Goal: Find specific page/section: Locate a particular part of the current website

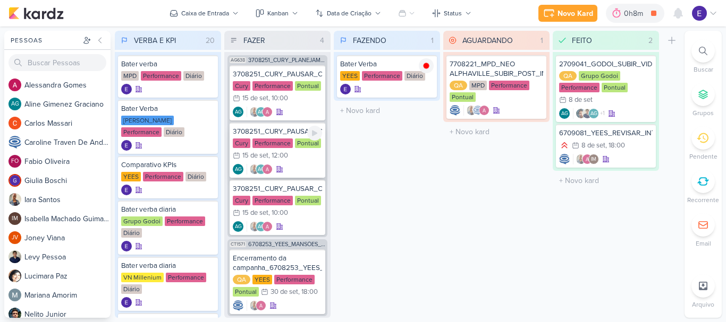
scroll to position [184, 0]
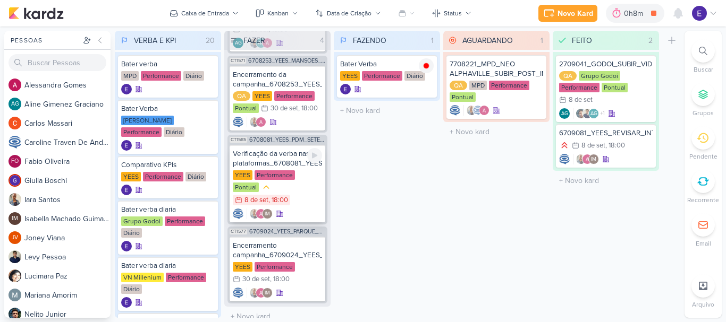
click at [286, 209] on div "IM" at bounding box center [277, 214] width 89 height 11
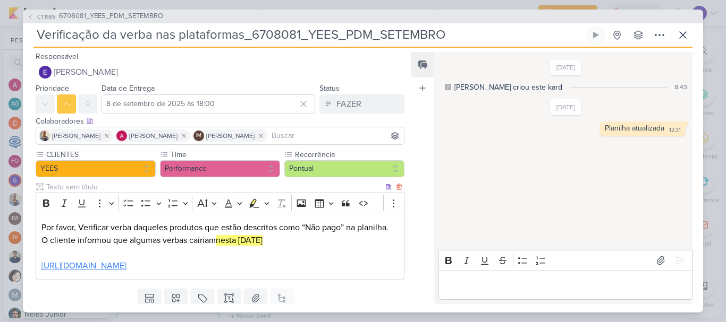
click at [126, 271] on link "[URL][DOMAIN_NAME]" at bounding box center [83, 266] width 85 height 11
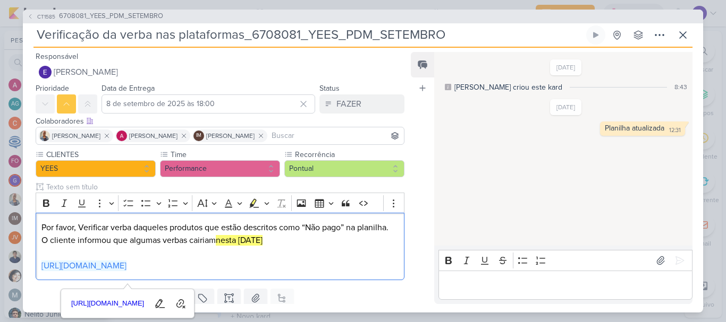
click at [529, 294] on div "Editor editing area: main" at bounding box center [565, 285] width 254 height 29
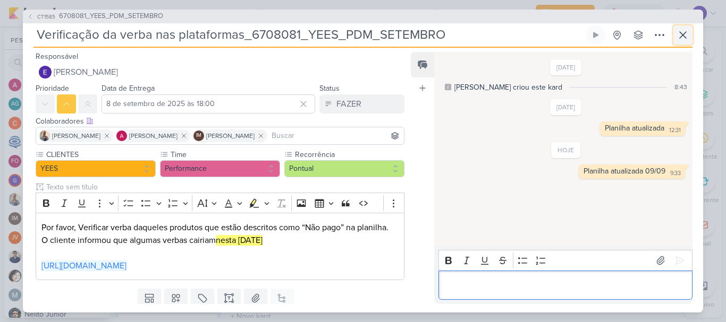
click at [685, 43] on button at bounding box center [682, 35] width 19 height 19
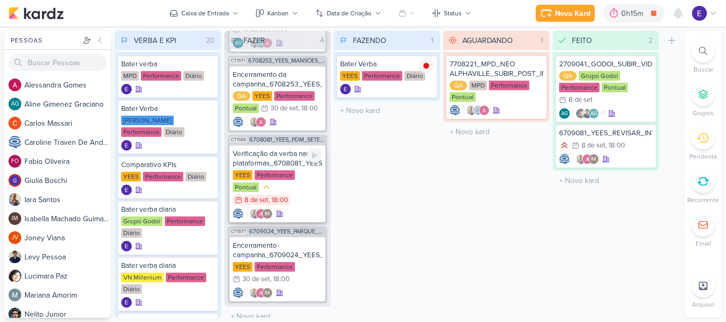
click at [294, 209] on div "IM" at bounding box center [277, 214] width 89 height 11
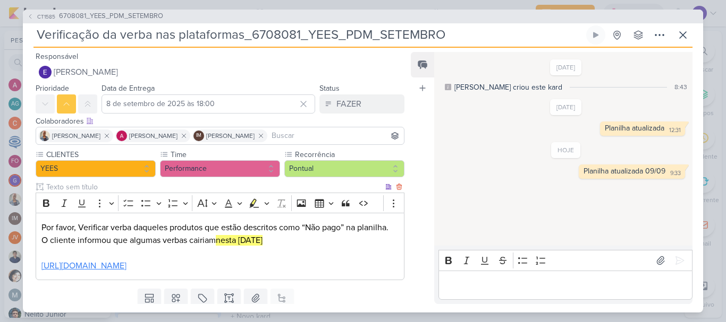
click at [126, 271] on link "[URL][DOMAIN_NAME]" at bounding box center [83, 266] width 85 height 11
click at [678, 37] on icon at bounding box center [682, 35] width 13 height 13
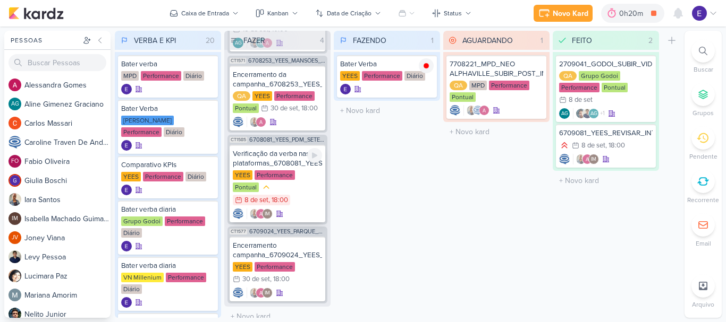
click at [292, 193] on div "YEES Performance Pontual 8/9 8 de set , 18:00" at bounding box center [277, 189] width 89 height 36
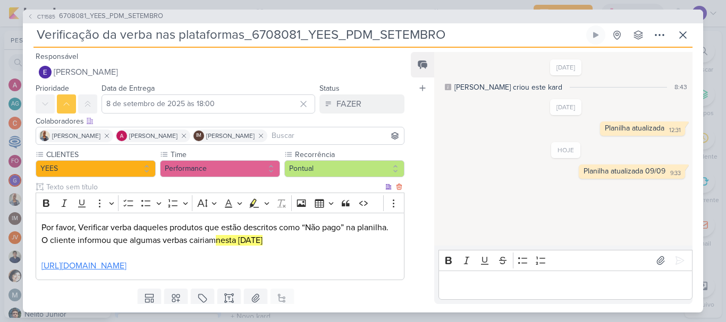
click at [126, 266] on link "[URL][DOMAIN_NAME]" at bounding box center [83, 266] width 85 height 11
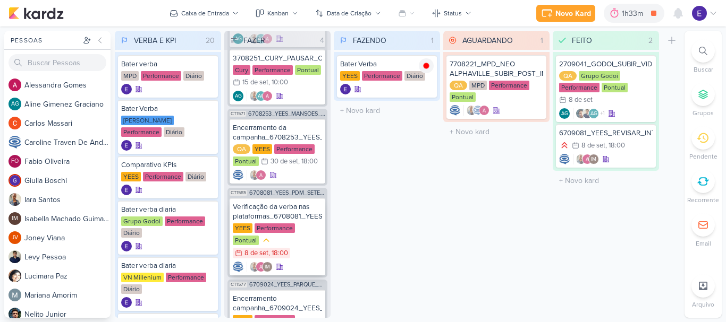
scroll to position [184, 0]
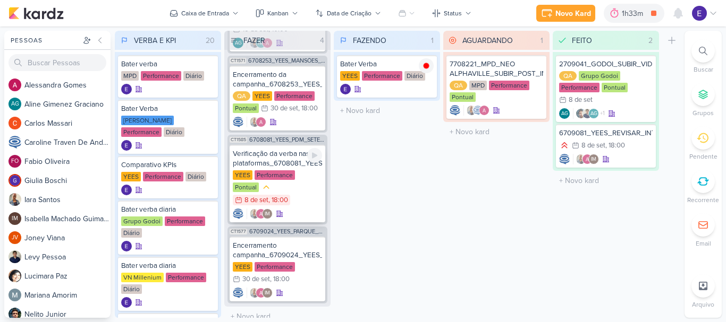
click at [305, 194] on div "Verificação da verba nas plataformas_6708081_YEES_PDM_SETEMBRO [GEOGRAPHIC_DATA…" at bounding box center [278, 184] width 96 height 78
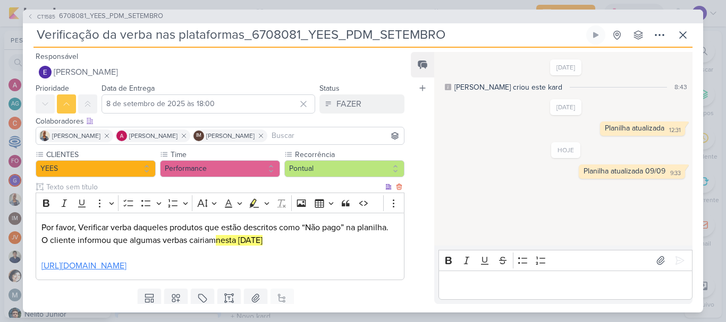
click at [126, 271] on link "[URL][DOMAIN_NAME]" at bounding box center [83, 266] width 85 height 11
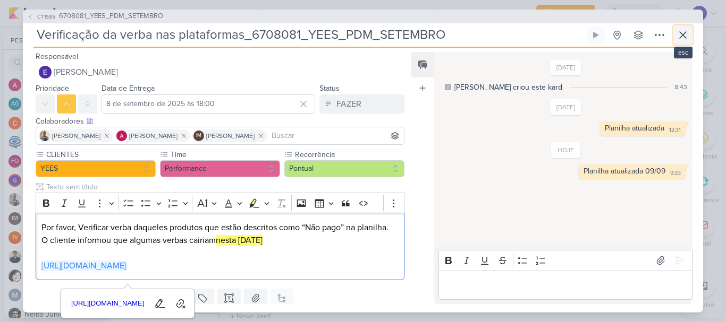
click at [680, 38] on icon at bounding box center [683, 35] width 6 height 6
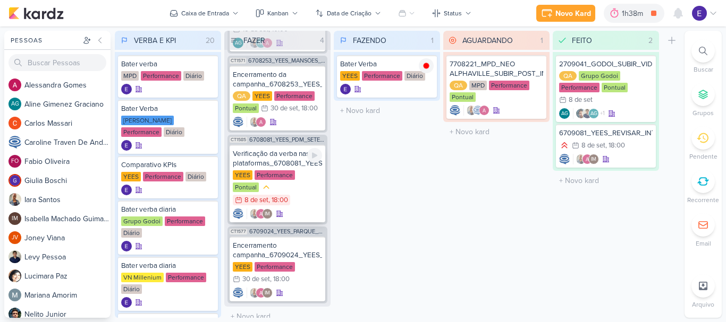
click at [295, 194] on div "Verificação da verba nas plataformas_6708081_YEES_PDM_SETEMBRO [GEOGRAPHIC_DATA…" at bounding box center [278, 184] width 96 height 78
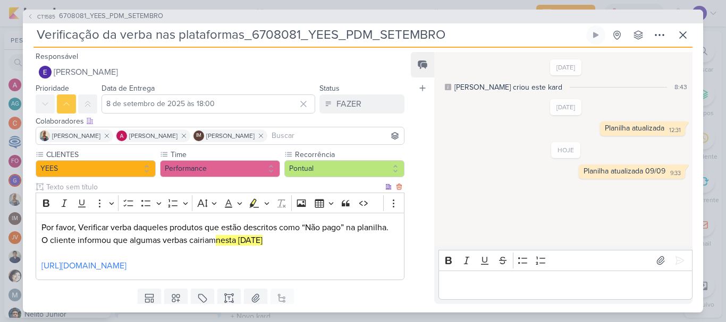
click at [239, 272] on p "[URL][DOMAIN_NAME]" at bounding box center [219, 260] width 357 height 26
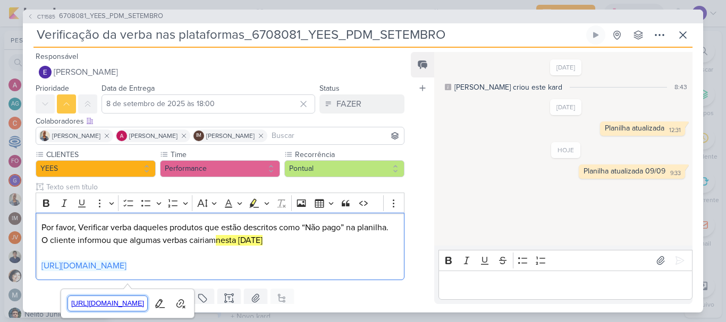
click at [148, 306] on span "[URL][DOMAIN_NAME]" at bounding box center [108, 304] width 80 height 13
click at [681, 36] on icon at bounding box center [682, 35] width 13 height 13
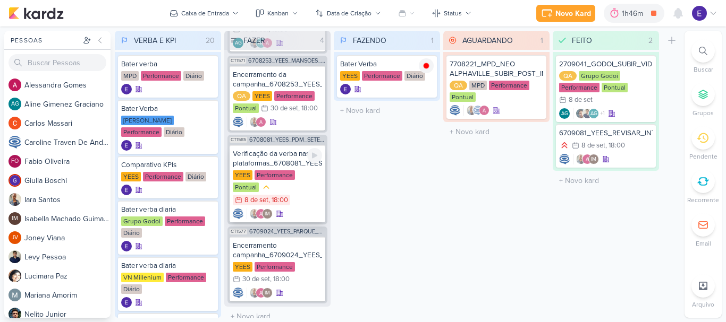
click at [295, 194] on div "Verificação da verba nas plataformas_6708081_YEES_PDM_SETEMBRO [GEOGRAPHIC_DATA…" at bounding box center [278, 184] width 96 height 78
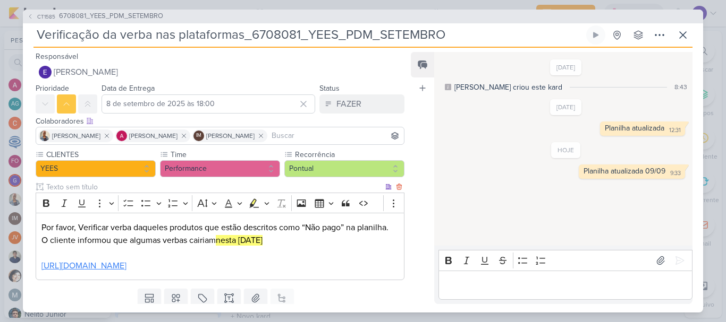
click at [126, 262] on link "[URL][DOMAIN_NAME]" at bounding box center [83, 266] width 85 height 11
click at [683, 41] on icon at bounding box center [682, 35] width 13 height 13
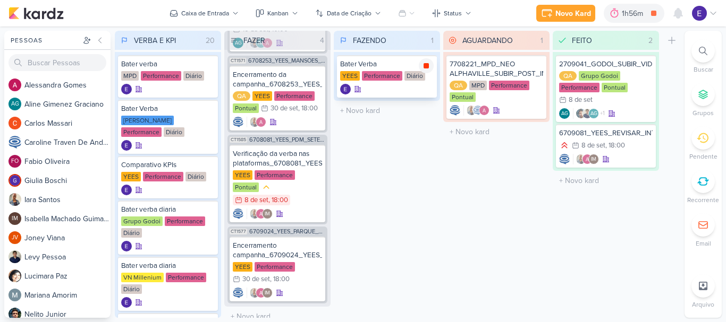
click at [429, 66] on icon at bounding box center [426, 66] width 9 height 9
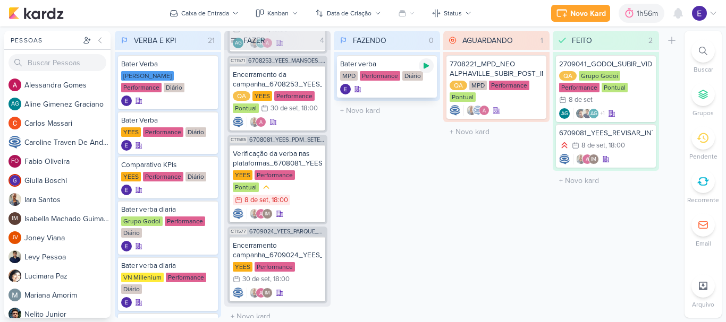
click at [423, 71] on div at bounding box center [426, 65] width 15 height 15
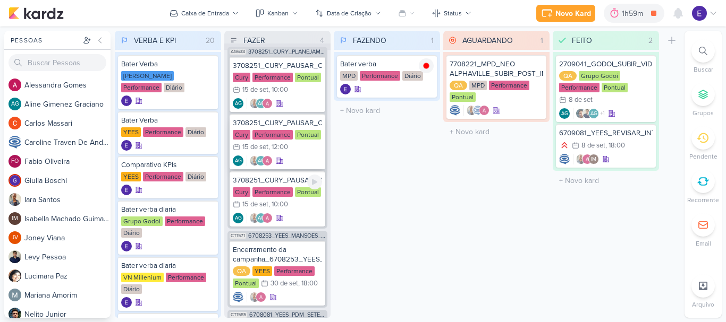
scroll to position [0, 0]
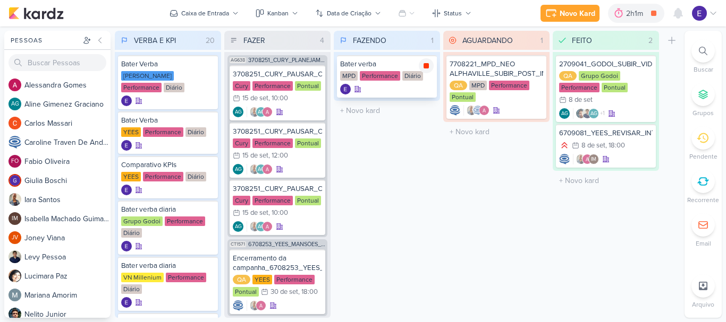
click at [426, 68] on icon at bounding box center [425, 65] width 5 height 5
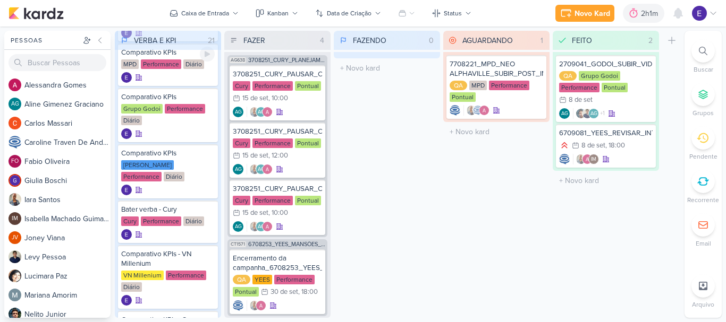
scroll to position [319, 0]
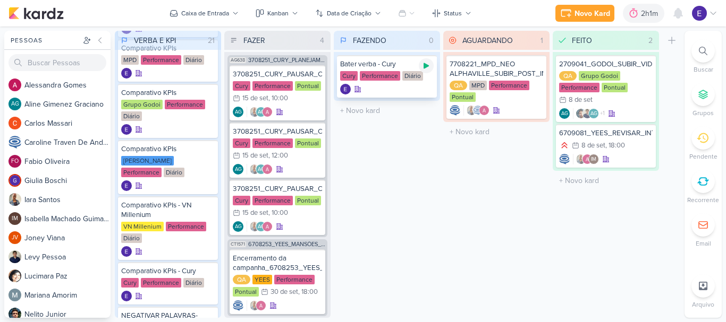
click at [428, 70] on div at bounding box center [426, 65] width 15 height 15
click at [298, 108] on div "AG AG" at bounding box center [277, 112] width 89 height 11
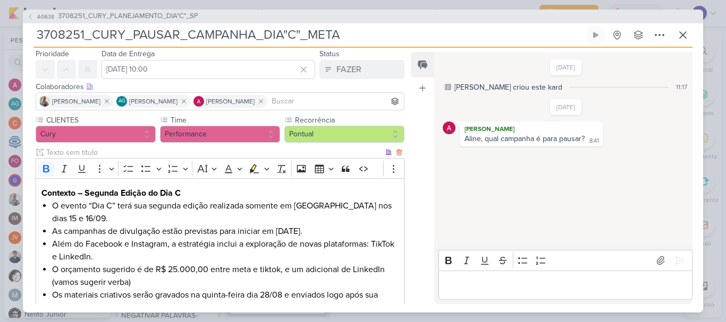
scroll to position [53, 0]
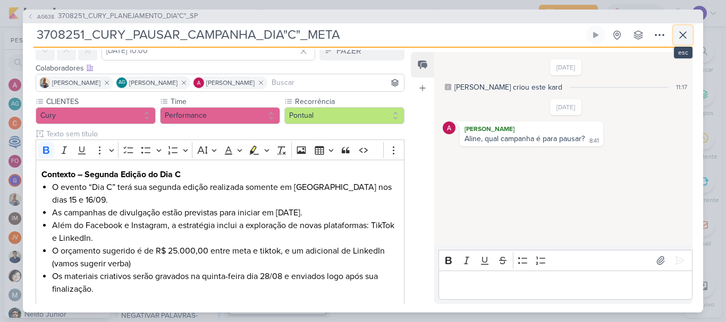
click at [682, 32] on icon at bounding box center [682, 35] width 13 height 13
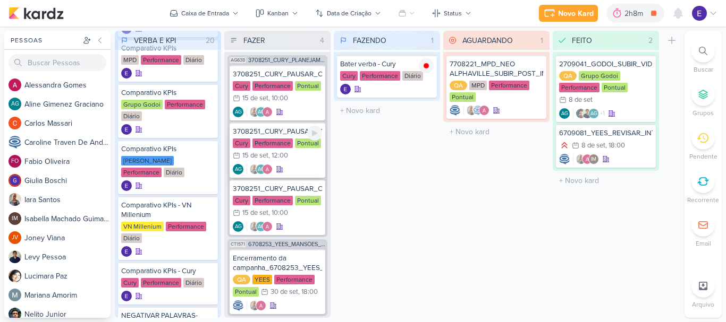
click at [308, 152] on div "Cury Performance Pontual 15/9 [DATE] 12:00" at bounding box center [277, 150] width 89 height 23
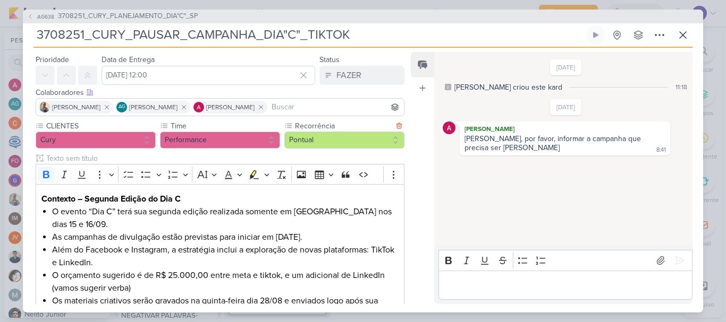
scroll to position [106, 0]
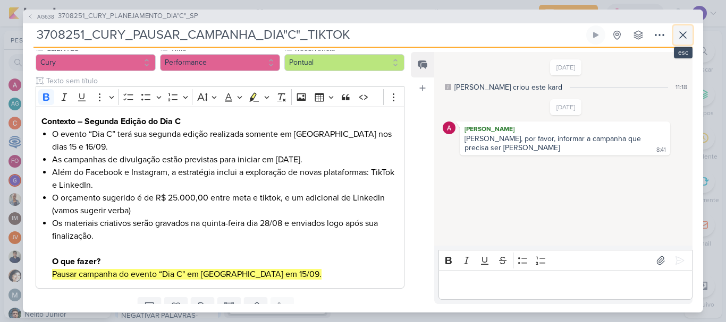
click at [678, 36] on icon at bounding box center [682, 35] width 13 height 13
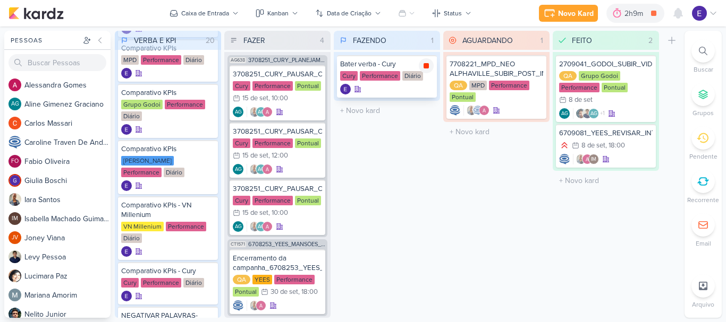
click at [425, 68] on icon at bounding box center [425, 65] width 5 height 5
drag, startPoint x: 425, startPoint y: 68, endPoint x: 317, endPoint y: 187, distance: 160.6
click at [315, 187] on div "VERBA E KPI 20 Mover Para Esquerda Mover Para Direita [GEOGRAPHIC_DATA] Bater v…" at bounding box center [397, 174] width 565 height 287
click at [383, 174] on div "FAZENDO 1 Mover Para Esquerda Mover Para Direita [GEOGRAPHIC_DATA] Bater verba …" at bounding box center [387, 174] width 106 height 287
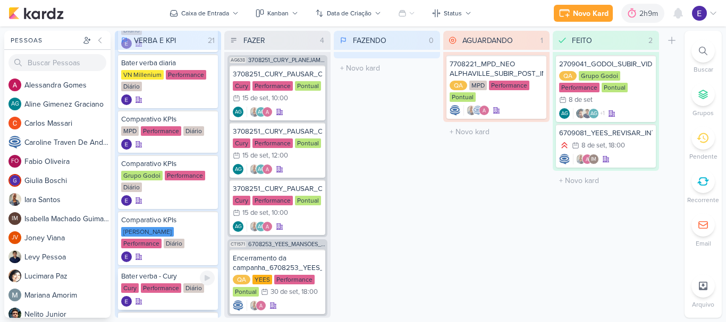
scroll to position [213, 0]
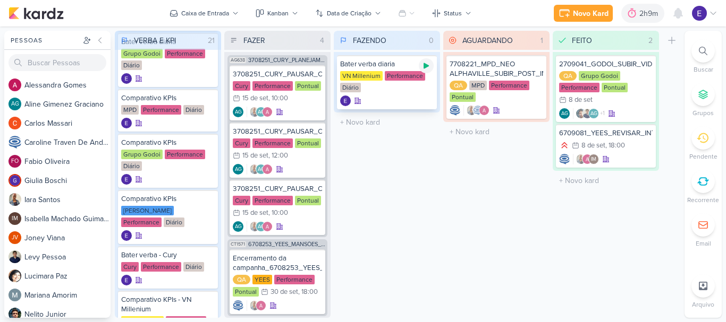
click at [425, 67] on icon at bounding box center [425, 66] width 5 height 6
click at [430, 66] on div at bounding box center [426, 65] width 15 height 15
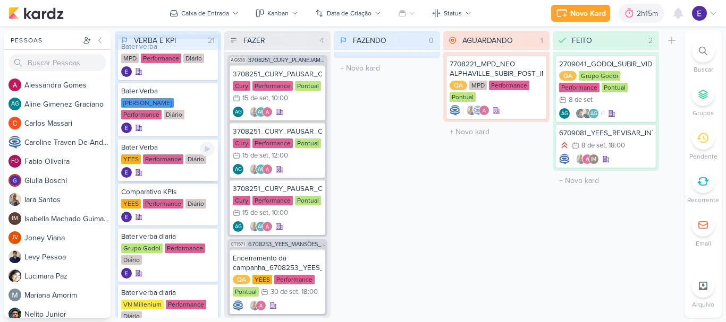
scroll to position [0, 0]
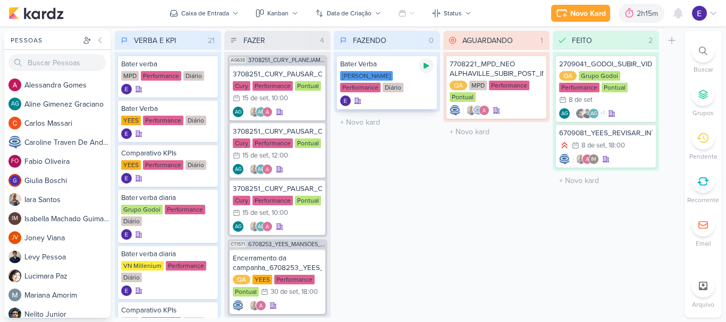
click at [427, 66] on icon at bounding box center [425, 66] width 5 height 6
click at [427, 65] on icon at bounding box center [425, 65] width 5 height 5
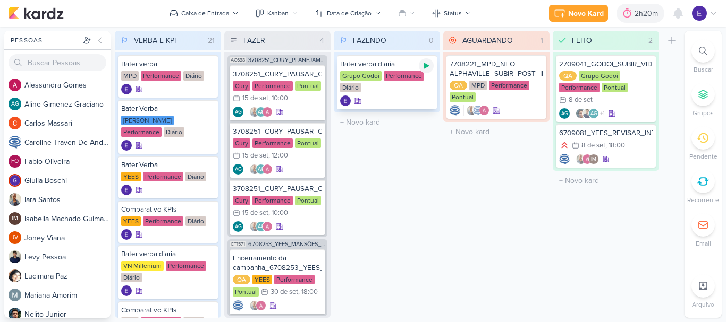
click at [422, 68] on icon at bounding box center [426, 66] width 9 height 9
